Goal: Information Seeking & Learning: Find specific fact

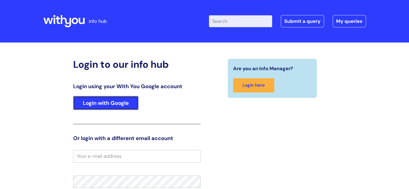
click at [118, 102] on link "Login with Google" at bounding box center [105, 103] width 65 height 14
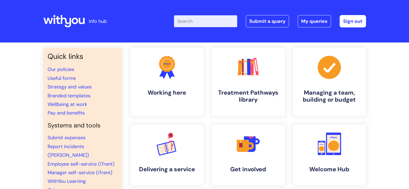
click at [194, 21] on input "Enter your search term here..." at bounding box center [205, 21] width 63 height 12
type input "pay"
click button "Search" at bounding box center [0, 0] width 0 height 0
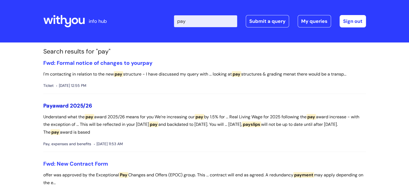
click at [73, 104] on link "Pay award 2025/26" at bounding box center [67, 105] width 49 height 7
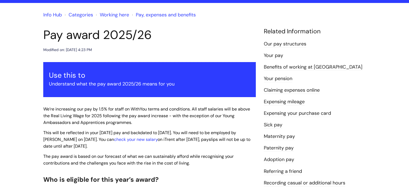
scroll to position [37, 0]
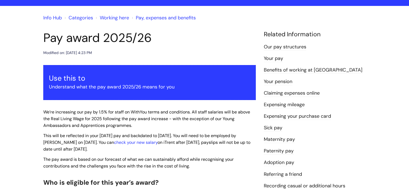
click at [300, 45] on link "Our pay structures" at bounding box center [285, 47] width 42 height 7
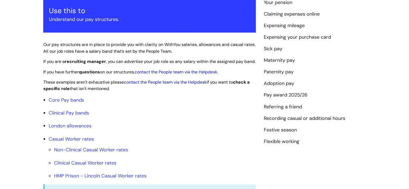
scroll to position [107, 0]
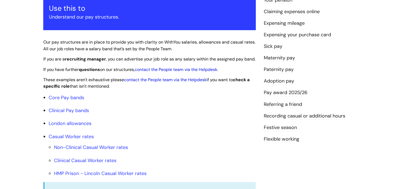
click at [298, 93] on link "Pay award 2025/26" at bounding box center [286, 92] width 44 height 7
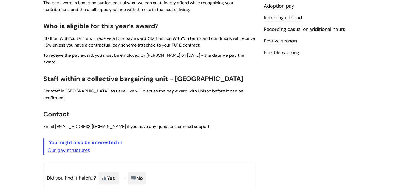
scroll to position [192, 0]
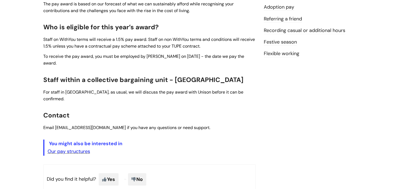
click at [80, 148] on link "Our pay structures" at bounding box center [69, 151] width 42 height 6
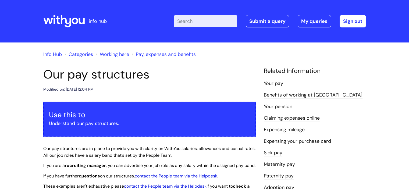
click at [47, 56] on link "Info Hub" at bounding box center [52, 54] width 19 height 6
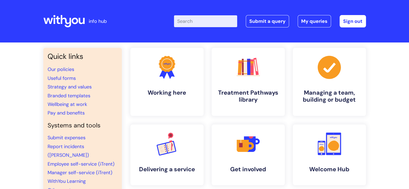
click at [66, 22] on icon at bounding box center [66, 21] width 10 height 12
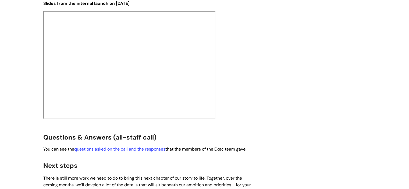
scroll to position [842, 0]
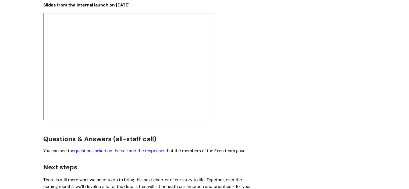
click at [162, 148] on link "questions asked on the call and the responses" at bounding box center [119, 151] width 91 height 6
